Goal: Use online tool/utility: Use online tool/utility

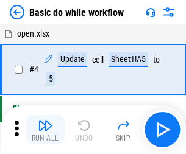
click at [45, 130] on img "button" at bounding box center [45, 125] width 15 height 15
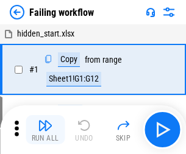
click at [45, 130] on img "button" at bounding box center [45, 125] width 15 height 15
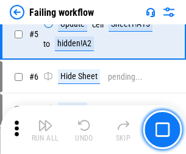
scroll to position [258, 0]
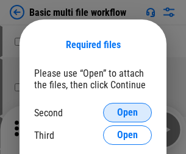
click at [127, 113] on span "Open" at bounding box center [127, 113] width 21 height 10
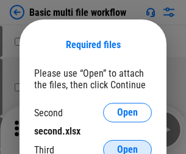
click at [127, 145] on span "Open" at bounding box center [127, 150] width 21 height 10
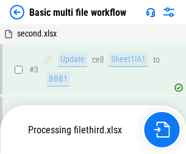
scroll to position [270, 0]
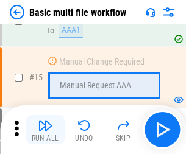
click at [45, 130] on img "button" at bounding box center [45, 125] width 15 height 15
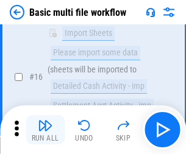
click at [45, 130] on img "button" at bounding box center [45, 125] width 15 height 15
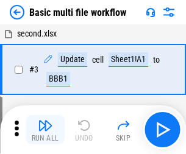
click at [45, 130] on img "button" at bounding box center [45, 125] width 15 height 15
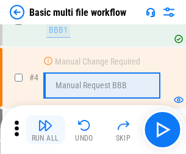
click at [45, 130] on img "button" at bounding box center [45, 125] width 15 height 15
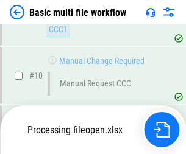
scroll to position [571, 0]
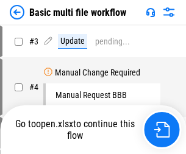
scroll to position [49, 0]
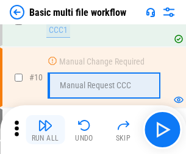
click at [45, 130] on img "button" at bounding box center [45, 125] width 15 height 15
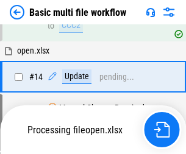
scroll to position [637, 0]
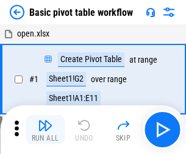
click at [45, 130] on img "button" at bounding box center [45, 125] width 15 height 15
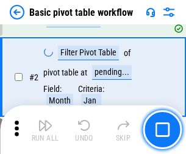
scroll to position [292, 0]
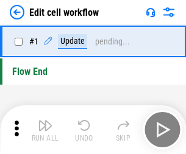
click at [45, 130] on img "button" at bounding box center [45, 125] width 15 height 15
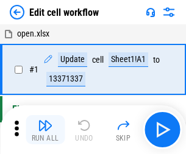
click at [45, 130] on img "button" at bounding box center [45, 125] width 15 height 15
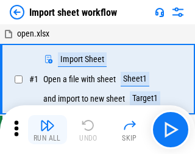
click at [45, 130] on img "button" at bounding box center [47, 125] width 15 height 15
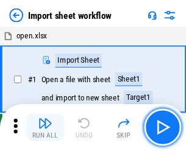
scroll to position [4, 0]
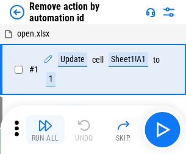
click at [45, 130] on img "button" at bounding box center [45, 125] width 15 height 15
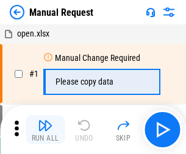
click at [45, 130] on img "button" at bounding box center [45, 125] width 15 height 15
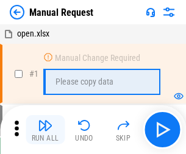
click at [45, 130] on img "button" at bounding box center [45, 125] width 15 height 15
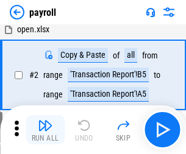
click at [45, 130] on img "button" at bounding box center [45, 125] width 15 height 15
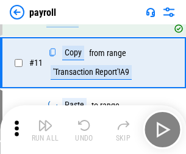
scroll to position [88, 0]
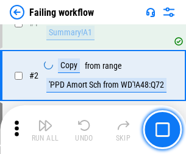
scroll to position [197, 0]
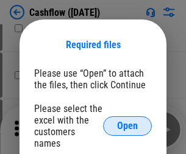
click at [127, 121] on span "Open" at bounding box center [127, 126] width 21 height 10
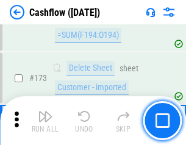
scroll to position [1289, 0]
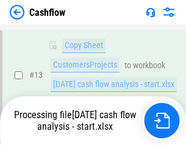
scroll to position [183, 0]
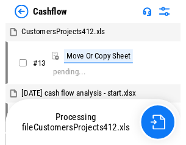
scroll to position [14, 0]
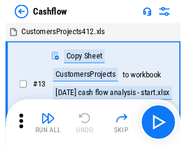
scroll to position [14, 0]
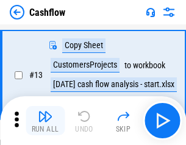
click at [45, 121] on img "button" at bounding box center [45, 116] width 15 height 15
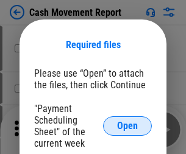
click at [127, 126] on span "Open" at bounding box center [127, 126] width 21 height 10
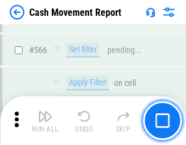
scroll to position [5583, 0]
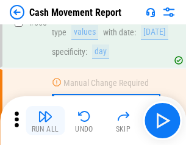
click at [45, 121] on img "button" at bounding box center [45, 116] width 15 height 15
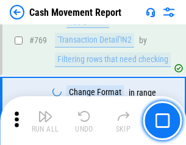
scroll to position [6769, 0]
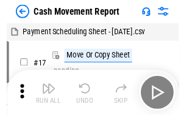
scroll to position [22, 0]
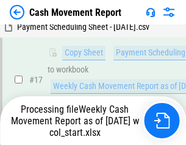
scroll to position [253, 0]
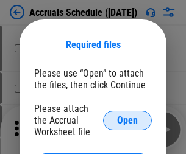
click at [127, 120] on span "Open" at bounding box center [127, 121] width 21 height 10
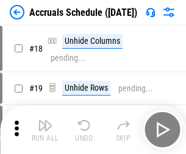
scroll to position [117, 0]
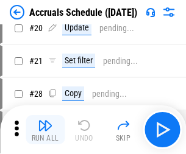
click at [45, 130] on img "button" at bounding box center [45, 125] width 15 height 15
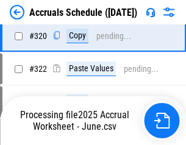
scroll to position [2266, 0]
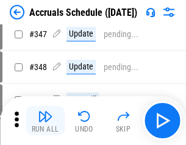
click at [45, 121] on img "button" at bounding box center [45, 116] width 15 height 15
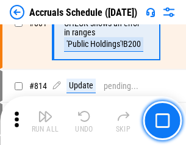
scroll to position [5375, 0]
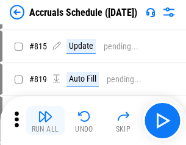
click at [45, 121] on img "button" at bounding box center [45, 116] width 15 height 15
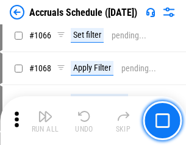
scroll to position [7039, 0]
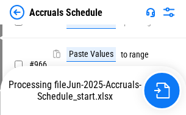
scroll to position [5842, 0]
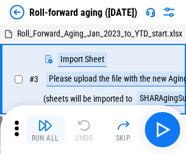
click at [45, 121] on img "button" at bounding box center [45, 125] width 15 height 15
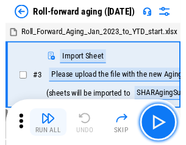
scroll to position [2, 0]
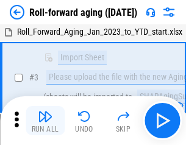
click at [45, 121] on img "button" at bounding box center [45, 116] width 15 height 15
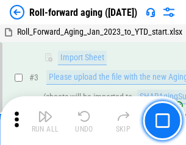
scroll to position [79, 0]
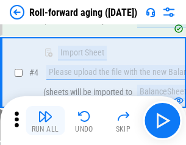
click at [45, 121] on img "button" at bounding box center [45, 116] width 15 height 15
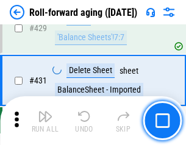
scroll to position [4224, 0]
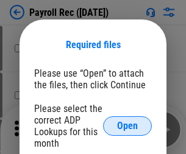
click at [127, 126] on span "Open" at bounding box center [127, 126] width 21 height 10
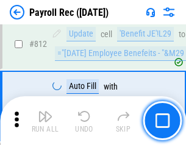
scroll to position [7739, 0]
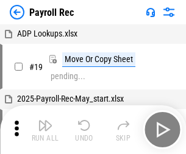
click at [45, 130] on img "button" at bounding box center [45, 125] width 15 height 15
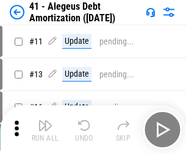
click at [45, 130] on img "button" at bounding box center [45, 125] width 15 height 15
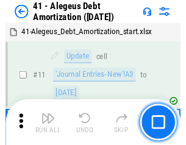
scroll to position [150, 0]
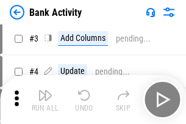
click at [45, 99] on img "button" at bounding box center [45, 95] width 15 height 15
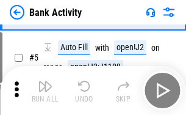
scroll to position [65, 0]
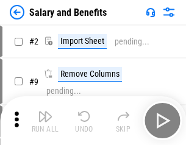
scroll to position [16, 0]
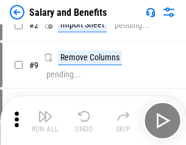
click at [45, 121] on img "button" at bounding box center [45, 116] width 15 height 15
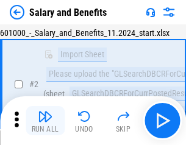
click at [45, 121] on img "button" at bounding box center [45, 116] width 15 height 15
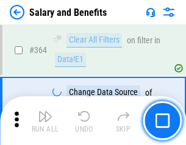
scroll to position [5736, 0]
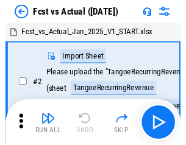
scroll to position [16, 0]
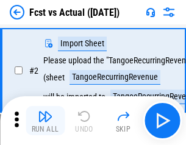
click at [45, 121] on img "button" at bounding box center [45, 116] width 15 height 15
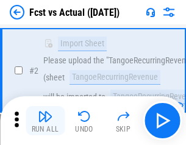
click at [45, 121] on img "button" at bounding box center [45, 116] width 15 height 15
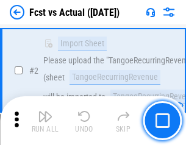
scroll to position [114, 0]
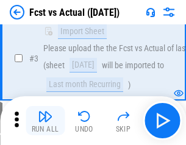
click at [45, 121] on img "button" at bounding box center [45, 116] width 15 height 15
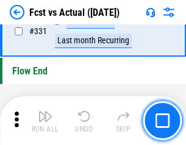
scroll to position [5831, 0]
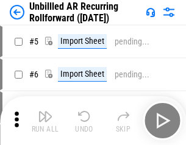
scroll to position [26, 0]
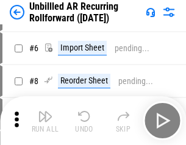
click at [45, 121] on img "button" at bounding box center [45, 116] width 15 height 15
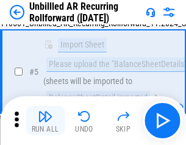
click at [45, 121] on img "button" at bounding box center [45, 116] width 15 height 15
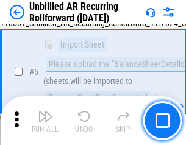
scroll to position [115, 0]
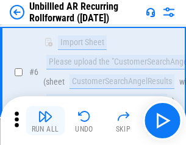
click at [45, 121] on img "button" at bounding box center [45, 116] width 15 height 15
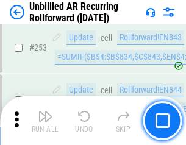
scroll to position [4137, 0]
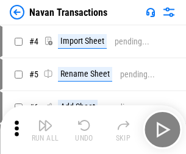
click at [45, 121] on img "button" at bounding box center [45, 125] width 15 height 15
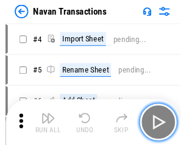
scroll to position [19, 0]
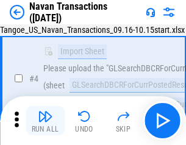
click at [45, 121] on img "button" at bounding box center [45, 116] width 15 height 15
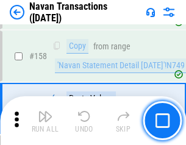
scroll to position [3949, 0]
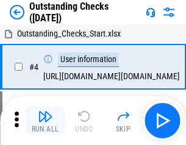
click at [45, 121] on img "button" at bounding box center [45, 116] width 15 height 15
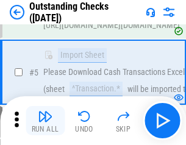
click at [45, 121] on img "button" at bounding box center [45, 116] width 15 height 15
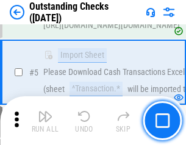
scroll to position [127, 0]
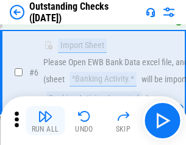
click at [45, 121] on img "button" at bounding box center [45, 116] width 15 height 15
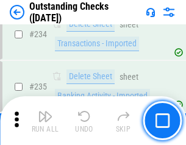
scroll to position [3699, 0]
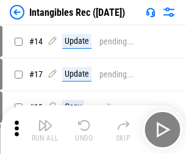
click at [45, 130] on img "button" at bounding box center [45, 125] width 15 height 15
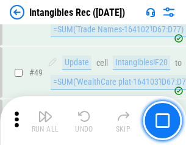
scroll to position [474, 0]
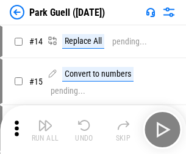
click at [45, 121] on img "button" at bounding box center [45, 125] width 15 height 15
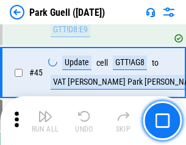
scroll to position [1523, 0]
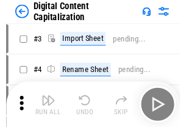
scroll to position [35, 0]
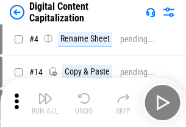
click at [45, 102] on img "button" at bounding box center [45, 98] width 15 height 15
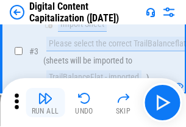
click at [45, 102] on img "button" at bounding box center [45, 98] width 15 height 15
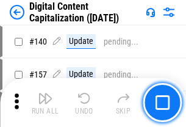
scroll to position [1292, 0]
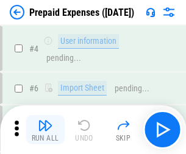
click at [45, 121] on img "button" at bounding box center [45, 125] width 15 height 15
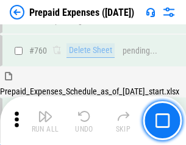
scroll to position [3376, 0]
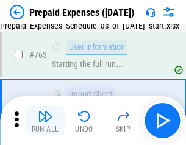
click at [45, 121] on img "button" at bounding box center [45, 116] width 15 height 15
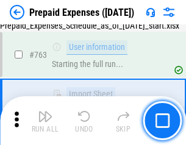
scroll to position [3448, 0]
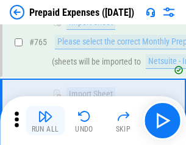
click at [45, 121] on img "button" at bounding box center [45, 116] width 15 height 15
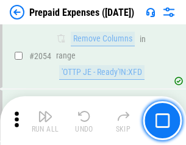
scroll to position [12733, 0]
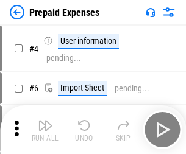
click at [45, 130] on img "button" at bounding box center [45, 125] width 15 height 15
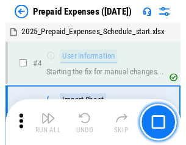
scroll to position [54, 0]
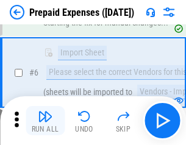
click at [45, 121] on img "button" at bounding box center [45, 116] width 15 height 15
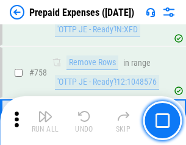
scroll to position [4340, 0]
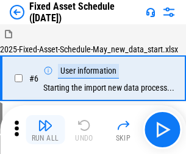
click at [45, 130] on img "button" at bounding box center [45, 125] width 15 height 15
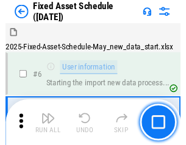
scroll to position [66, 0]
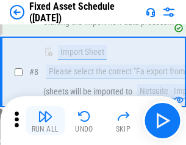
click at [45, 121] on img "button" at bounding box center [45, 116] width 15 height 15
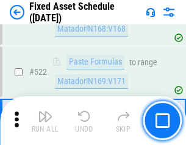
scroll to position [4234, 0]
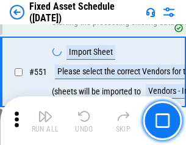
click at [45, 121] on img "button" at bounding box center [45, 116] width 15 height 15
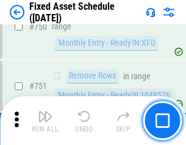
scroll to position [5938, 0]
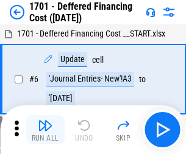
click at [45, 130] on img "button" at bounding box center [45, 125] width 15 height 15
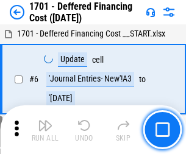
scroll to position [146, 0]
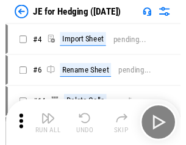
scroll to position [2, 0]
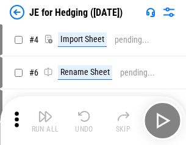
click at [45, 121] on img "button" at bounding box center [45, 116] width 15 height 15
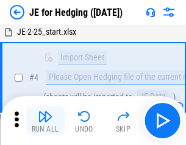
click at [45, 121] on img "button" at bounding box center [45, 116] width 15 height 15
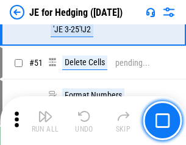
scroll to position [789, 0]
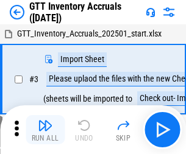
click at [45, 121] on img "button" at bounding box center [45, 125] width 15 height 15
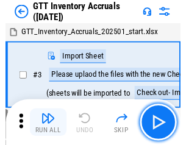
scroll to position [2, 0]
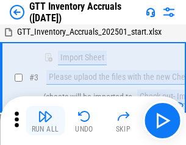
click at [45, 121] on img "button" at bounding box center [45, 116] width 15 height 15
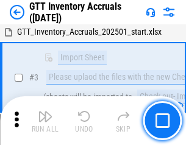
scroll to position [79, 0]
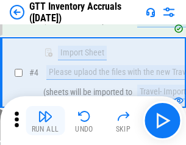
click at [45, 121] on img "button" at bounding box center [45, 116] width 15 height 15
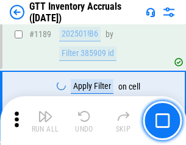
scroll to position [9947, 0]
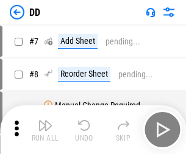
click at [45, 130] on img "button" at bounding box center [45, 125] width 15 height 15
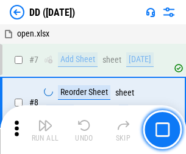
scroll to position [118, 0]
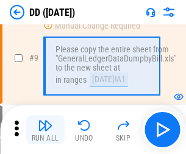
click at [45, 130] on img "button" at bounding box center [45, 125] width 15 height 15
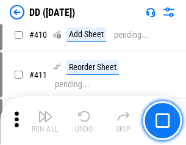
scroll to position [5450, 0]
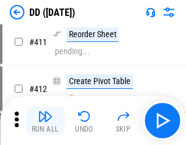
click at [45, 121] on img "button" at bounding box center [45, 116] width 15 height 15
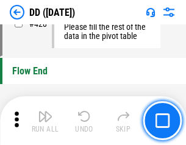
scroll to position [5830, 0]
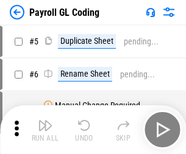
click at [45, 130] on img "button" at bounding box center [45, 125] width 15 height 15
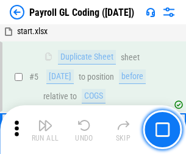
scroll to position [146, 0]
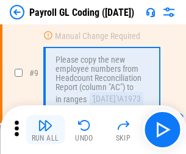
click at [45, 130] on img "button" at bounding box center [45, 125] width 15 height 15
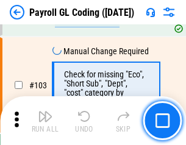
scroll to position [2858, 0]
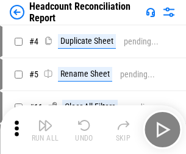
click at [45, 130] on img "button" at bounding box center [45, 125] width 15 height 15
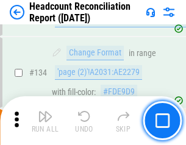
scroll to position [1464, 0]
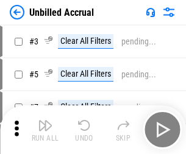
click at [45, 130] on img "button" at bounding box center [45, 125] width 15 height 15
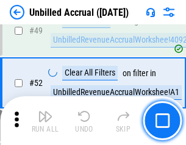
scroll to position [1105, 0]
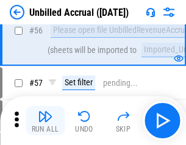
click at [45, 121] on img "button" at bounding box center [45, 116] width 15 height 15
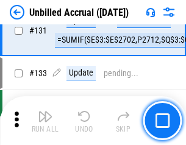
scroll to position [3628, 0]
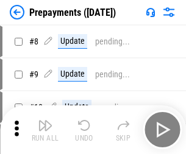
click at [45, 130] on img "button" at bounding box center [45, 125] width 15 height 15
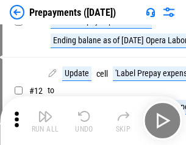
scroll to position [76, 0]
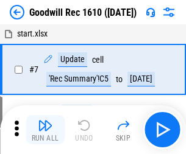
click at [45, 130] on img "button" at bounding box center [45, 125] width 15 height 15
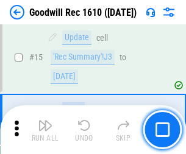
scroll to position [208, 0]
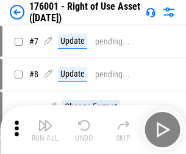
click at [45, 130] on img "button" at bounding box center [45, 125] width 15 height 15
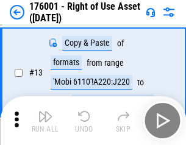
scroll to position [79, 0]
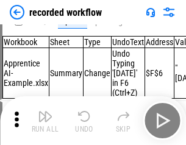
click at [45, 121] on img "button" at bounding box center [45, 116] width 15 height 15
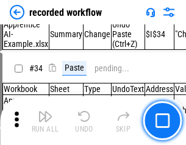
scroll to position [3807, 0]
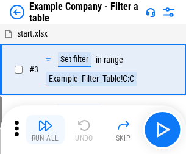
click at [45, 130] on img "button" at bounding box center [45, 125] width 15 height 15
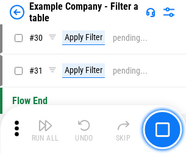
scroll to position [1115, 0]
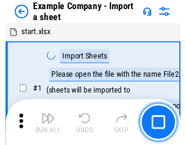
scroll to position [19, 0]
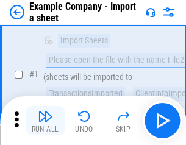
click at [45, 121] on img "button" at bounding box center [45, 116] width 15 height 15
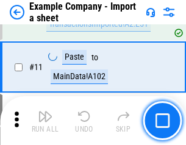
scroll to position [269, 0]
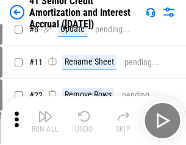
click at [45, 121] on img "button" at bounding box center [45, 116] width 15 height 15
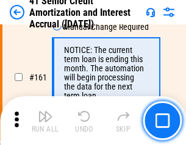
click at [45, 121] on img "button" at bounding box center [45, 116] width 15 height 15
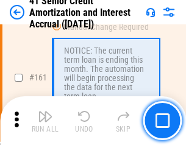
scroll to position [1303, 0]
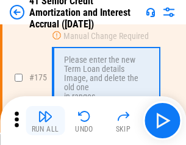
click at [45, 121] on img "button" at bounding box center [45, 116] width 15 height 15
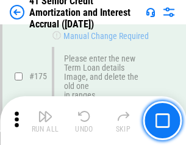
scroll to position [1426, 0]
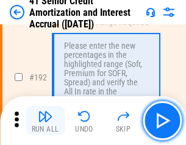
click at [45, 121] on img "button" at bounding box center [45, 116] width 15 height 15
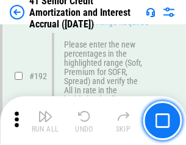
scroll to position [1554, 0]
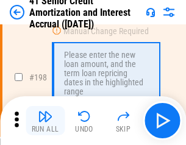
click at [45, 121] on img "button" at bounding box center [45, 116] width 15 height 15
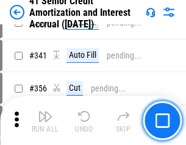
scroll to position [3112, 0]
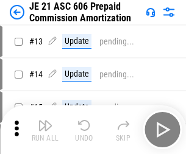
click at [45, 121] on img "button" at bounding box center [45, 125] width 15 height 15
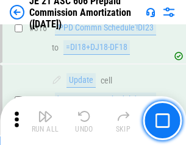
scroll to position [2274, 0]
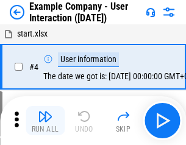
click at [45, 121] on img "button" at bounding box center [45, 116] width 15 height 15
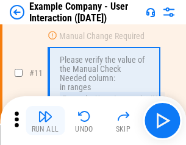
click at [45, 121] on img "button" at bounding box center [45, 116] width 15 height 15
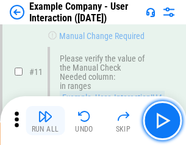
scroll to position [264, 0]
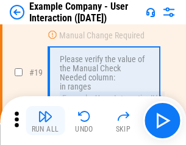
click at [45, 121] on img "button" at bounding box center [45, 116] width 15 height 15
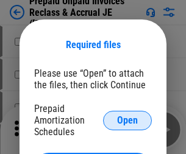
click at [127, 120] on span "Open" at bounding box center [127, 121] width 21 height 10
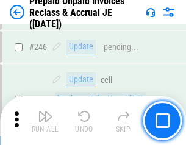
scroll to position [1644, 0]
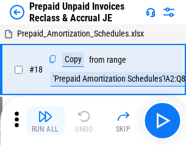
click at [45, 121] on img "button" at bounding box center [45, 116] width 15 height 15
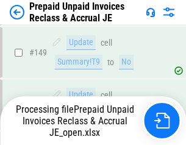
scroll to position [1060, 0]
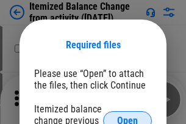
click at [127, 116] on span "Open" at bounding box center [127, 121] width 21 height 10
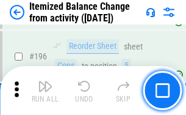
scroll to position [2344, 0]
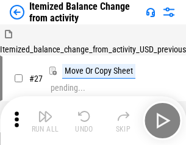
scroll to position [19, 0]
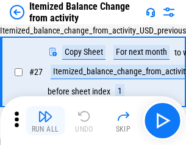
click at [45, 121] on img "button" at bounding box center [45, 116] width 15 height 15
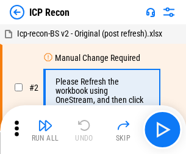
scroll to position [5, 0]
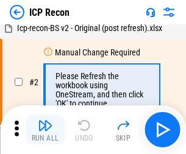
click at [45, 130] on img "button" at bounding box center [45, 125] width 15 height 15
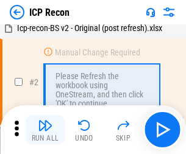
click at [45, 130] on img "button" at bounding box center [45, 125] width 15 height 15
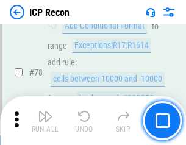
scroll to position [1194, 0]
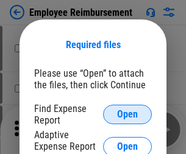
click at [127, 115] on span "Open" at bounding box center [127, 115] width 21 height 10
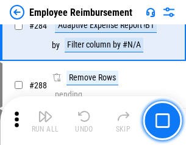
scroll to position [3311, 0]
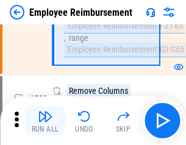
click at [45, 121] on img "button" at bounding box center [45, 116] width 15 height 15
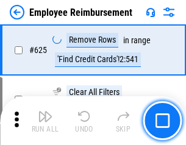
scroll to position [7293, 0]
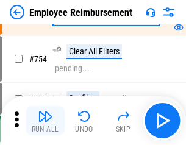
click at [45, 121] on img "button" at bounding box center [45, 116] width 15 height 15
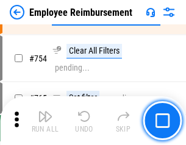
click at [45, 121] on img "button" at bounding box center [45, 116] width 15 height 15
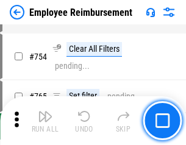
scroll to position [8546, 0]
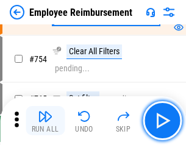
click at [45, 121] on img "button" at bounding box center [45, 116] width 15 height 15
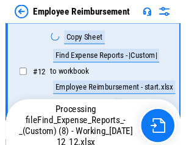
scroll to position [248, 0]
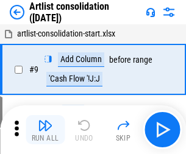
click at [45, 130] on img "button" at bounding box center [45, 125] width 15 height 15
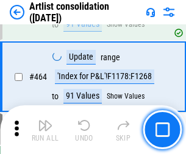
scroll to position [5334, 0]
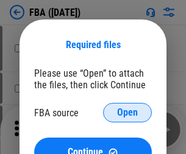
click at [127, 113] on span "Open" at bounding box center [127, 113] width 21 height 10
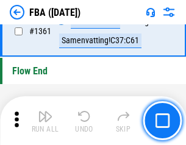
scroll to position [13082, 0]
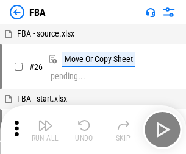
scroll to position [12, 0]
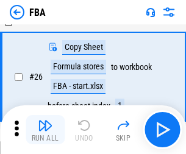
click at [45, 130] on img "button" at bounding box center [45, 125] width 15 height 15
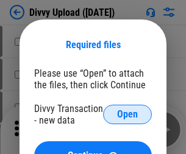
click at [127, 115] on span "Open" at bounding box center [127, 115] width 21 height 10
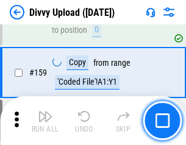
scroll to position [1261, 0]
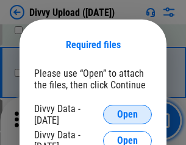
click at [127, 115] on span "Open" at bounding box center [127, 115] width 21 height 10
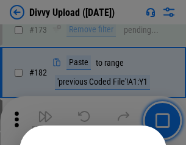
scroll to position [1367, 0]
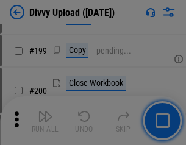
scroll to position [1771, 0]
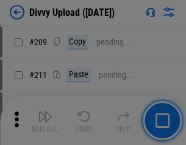
scroll to position [2069, 0]
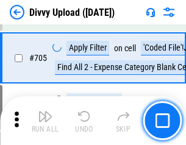
scroll to position [8333, 0]
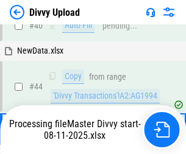
scroll to position [134, 0]
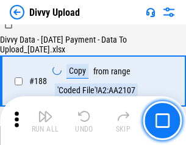
scroll to position [1434, 0]
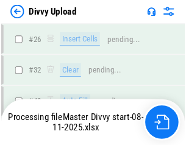
scroll to position [1261, 0]
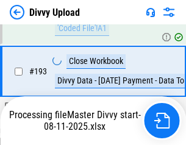
scroll to position [1702, 0]
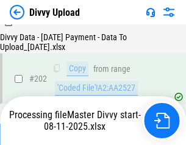
scroll to position [1971, 0]
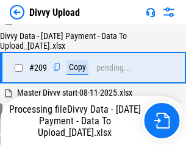
scroll to position [2240, 0]
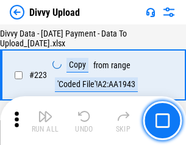
scroll to position [2777, 0]
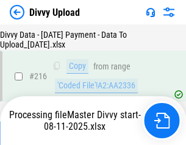
scroll to position [2518, 0]
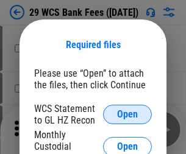
click at [127, 115] on span "Open" at bounding box center [127, 115] width 21 height 10
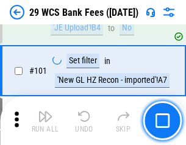
scroll to position [1187, 0]
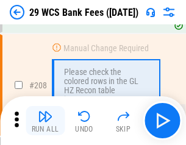
click at [45, 121] on img "button" at bounding box center [45, 116] width 15 height 15
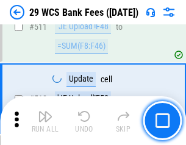
scroll to position [6128, 0]
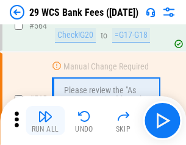
click at [45, 121] on img "button" at bounding box center [45, 116] width 15 height 15
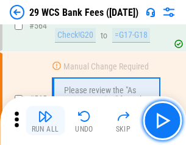
scroll to position [6588, 0]
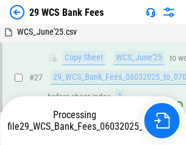
scroll to position [243, 0]
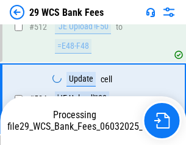
scroll to position [6368, 0]
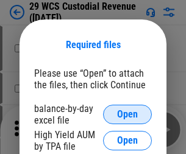
click at [127, 115] on span "Open" at bounding box center [127, 115] width 21 height 10
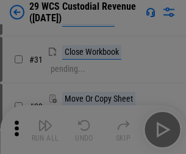
scroll to position [261, 0]
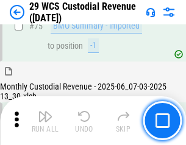
scroll to position [1272, 0]
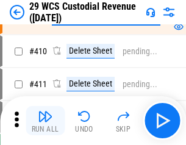
click at [45, 121] on img "button" at bounding box center [45, 116] width 15 height 15
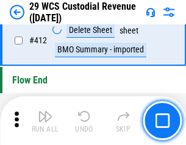
scroll to position [5817, 0]
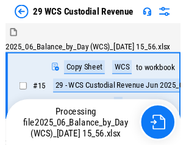
scroll to position [29, 0]
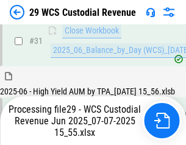
scroll to position [626, 0]
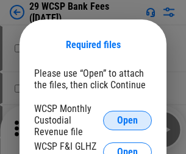
click at [127, 120] on span "Open" at bounding box center [127, 121] width 21 height 10
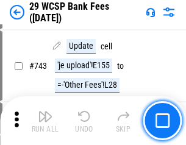
scroll to position [6138, 0]
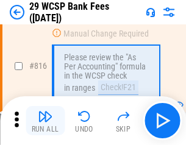
click at [45, 121] on img "button" at bounding box center [45, 116] width 15 height 15
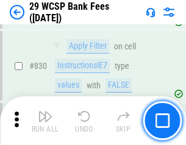
scroll to position [7728, 0]
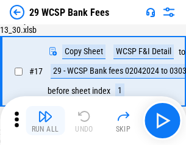
click at [45, 121] on img "button" at bounding box center [45, 116] width 15 height 15
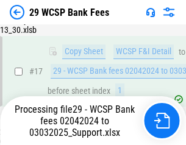
scroll to position [214, 0]
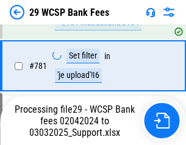
scroll to position [7200, 0]
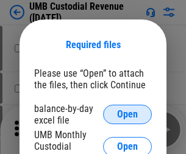
click at [127, 115] on span "Open" at bounding box center [127, 115] width 21 height 10
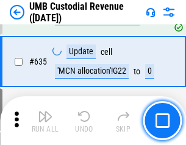
scroll to position [6374, 0]
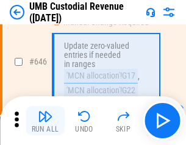
click at [45, 121] on img "button" at bounding box center [45, 116] width 15 height 15
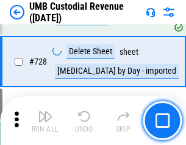
scroll to position [7514, 0]
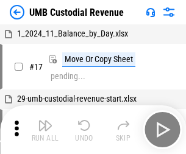
scroll to position [9, 0]
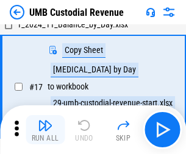
click at [45, 130] on img "button" at bounding box center [45, 125] width 15 height 15
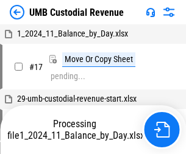
scroll to position [9, 0]
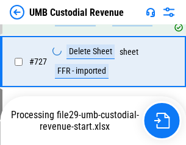
scroll to position [7434, 0]
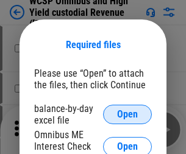
click at [127, 115] on span "Open" at bounding box center [127, 115] width 21 height 10
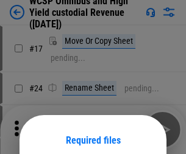
scroll to position [96, 0]
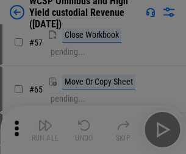
scroll to position [531, 0]
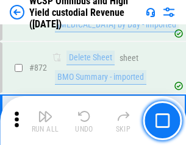
scroll to position [10309, 0]
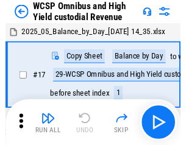
scroll to position [7, 0]
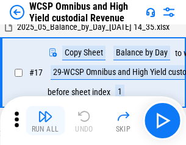
click at [45, 121] on img "button" at bounding box center [45, 116] width 15 height 15
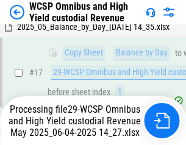
scroll to position [191, 0]
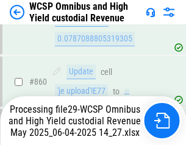
scroll to position [10281, 0]
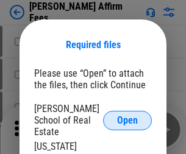
click at [127, 116] on span "Open" at bounding box center [127, 121] width 21 height 10
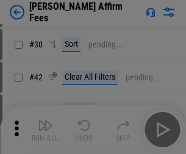
scroll to position [248, 0]
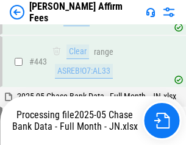
scroll to position [3179, 0]
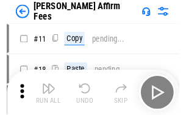
scroll to position [12, 0]
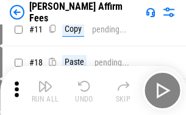
click at [45, 90] on img "button" at bounding box center [45, 86] width 15 height 15
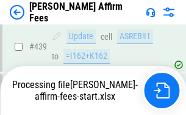
scroll to position [3195, 0]
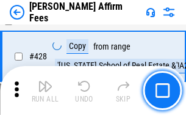
scroll to position [2436, 0]
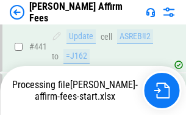
scroll to position [3195, 0]
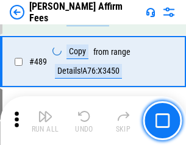
scroll to position [3179, 0]
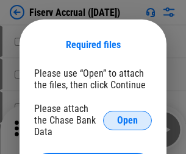
click at [127, 116] on span "Open" at bounding box center [127, 121] width 21 height 10
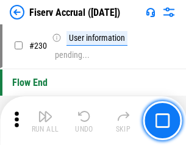
scroll to position [3860, 0]
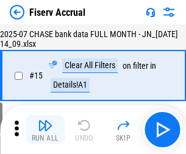
click at [45, 130] on img "button" at bounding box center [45, 125] width 15 height 15
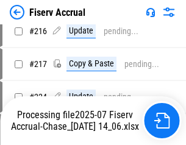
scroll to position [3696, 0]
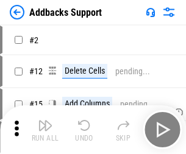
click at [45, 121] on img "button" at bounding box center [45, 125] width 15 height 15
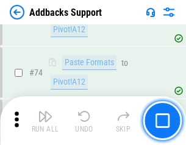
scroll to position [887, 0]
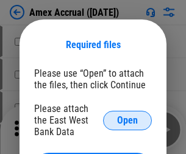
click at [127, 120] on span "Open" at bounding box center [127, 121] width 21 height 10
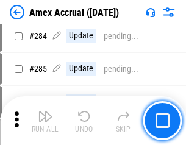
scroll to position [3335, 0]
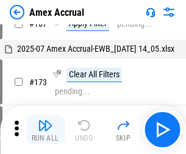
click at [45, 130] on img "button" at bounding box center [45, 125] width 15 height 15
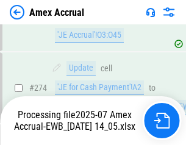
scroll to position [3630, 0]
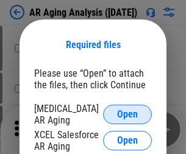
click at [127, 113] on span "Open" at bounding box center [127, 115] width 21 height 10
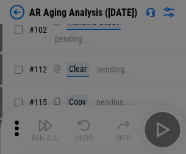
scroll to position [167, 0]
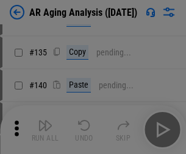
scroll to position [367, 0]
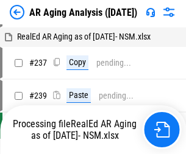
scroll to position [12, 0]
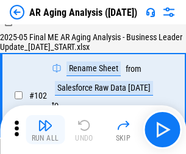
click at [45, 130] on img "button" at bounding box center [45, 125] width 15 height 15
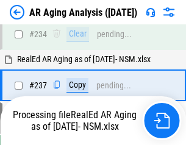
scroll to position [1888, 0]
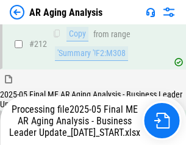
scroll to position [1874, 0]
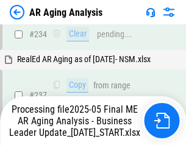
scroll to position [1925, 0]
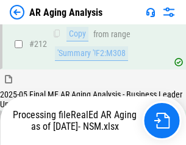
scroll to position [1822, 0]
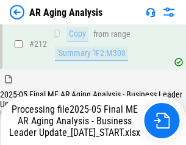
scroll to position [1831, 0]
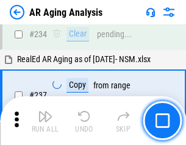
scroll to position [1874, 0]
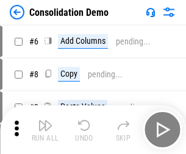
click at [45, 130] on img "button" at bounding box center [45, 125] width 15 height 15
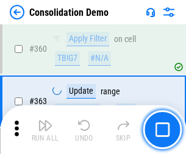
scroll to position [4083, 0]
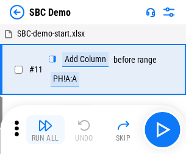
click at [45, 130] on img "button" at bounding box center [45, 125] width 15 height 15
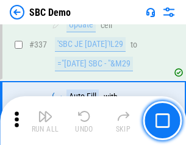
scroll to position [3204, 0]
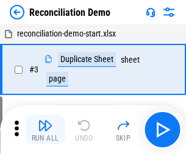
click at [45, 130] on img "button" at bounding box center [45, 125] width 15 height 15
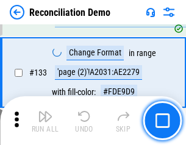
scroll to position [1447, 0]
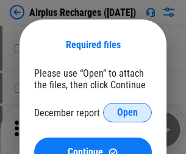
click at [127, 113] on span "Open" at bounding box center [127, 113] width 21 height 10
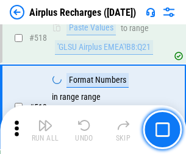
scroll to position [5242, 0]
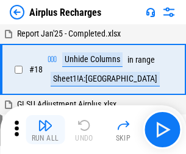
click at [45, 130] on img "button" at bounding box center [45, 125] width 15 height 15
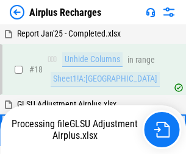
scroll to position [54, 0]
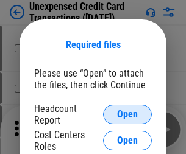
click at [127, 115] on span "Open" at bounding box center [127, 115] width 21 height 10
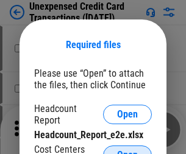
click at [127, 150] on span "Open" at bounding box center [127, 155] width 21 height 10
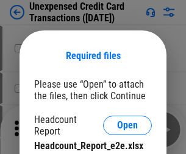
scroll to position [11, 0]
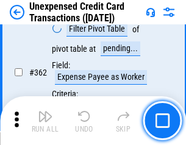
scroll to position [3132, 0]
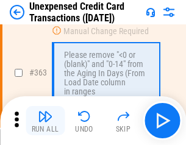
click at [45, 121] on img "button" at bounding box center [45, 116] width 15 height 15
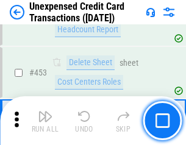
scroll to position [4154, 0]
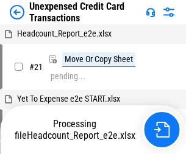
scroll to position [19, 0]
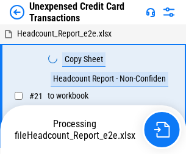
scroll to position [19, 0]
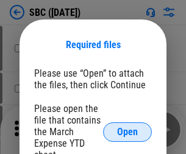
click at [127, 132] on span "Open" at bounding box center [127, 132] width 21 height 10
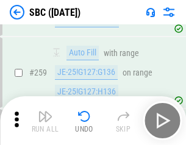
scroll to position [2380, 0]
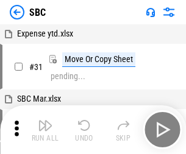
scroll to position [12, 0]
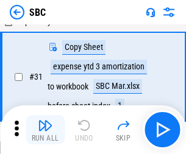
click at [45, 130] on img "button" at bounding box center [45, 125] width 15 height 15
